Goal: Transaction & Acquisition: Download file/media

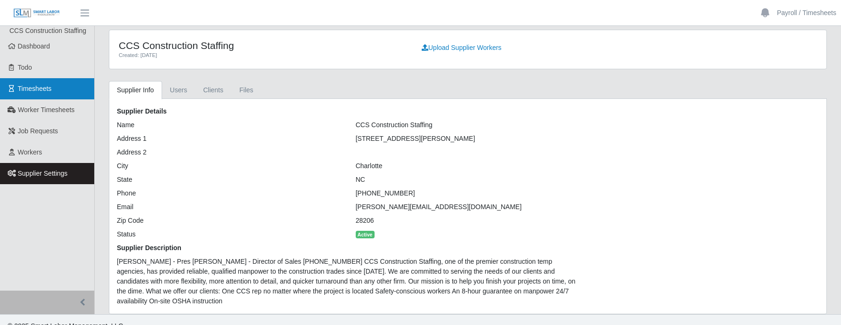
click at [19, 90] on span "Timesheets" at bounding box center [35, 89] width 34 height 8
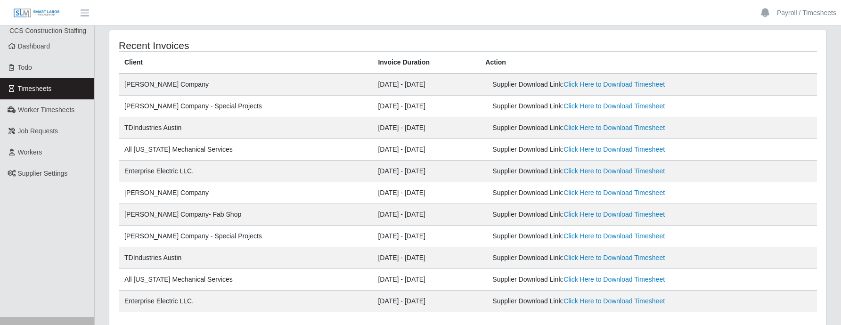
click at [470, 37] on div "Recent Invoices Client Invoice Duration Action [PERSON_NAME] Company [DATE] - […" at bounding box center [467, 179] width 717 height 299
click at [564, 215] on link "Click Here to Download Timesheet" at bounding box center [614, 215] width 101 height 8
click at [565, 238] on link "Click Here to Download Timesheet" at bounding box center [614, 236] width 101 height 8
click at [597, 84] on link "Click Here to Download Timesheet" at bounding box center [614, 85] width 101 height 8
click at [603, 196] on link "Click Here to Download Timesheet" at bounding box center [614, 193] width 101 height 8
